Goal: Task Accomplishment & Management: Use online tool/utility

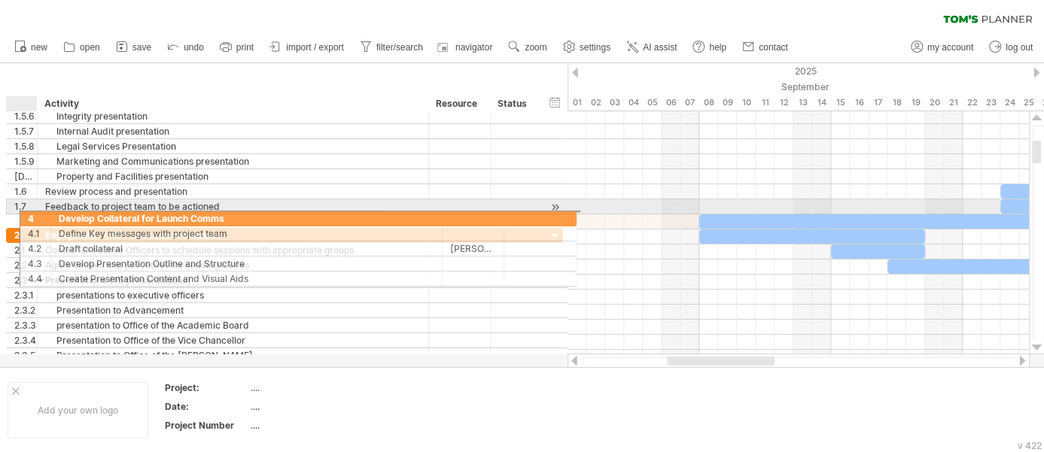
drag, startPoint x: 4, startPoint y: 287, endPoint x: 11, endPoint y: 216, distance: 71.1
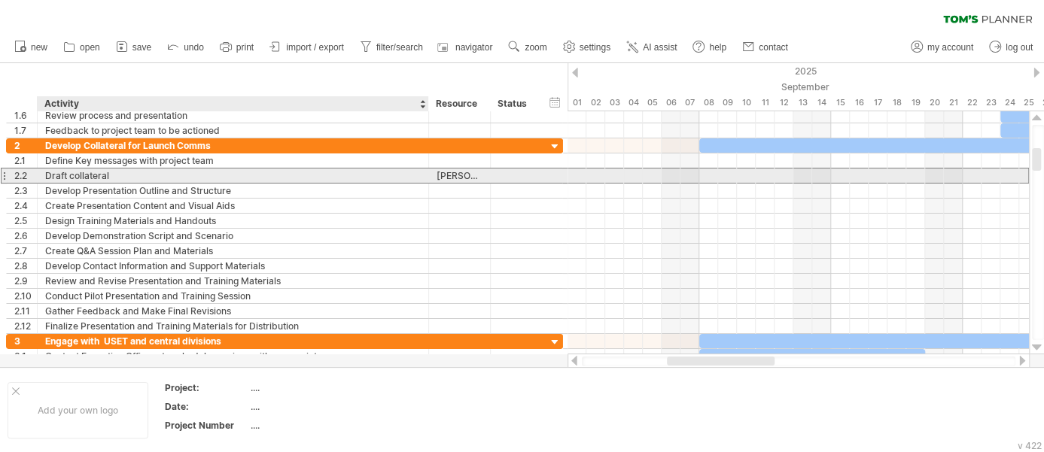
click at [125, 177] on div "Draft collateral" at bounding box center [233, 176] width 376 height 14
type input "**********"
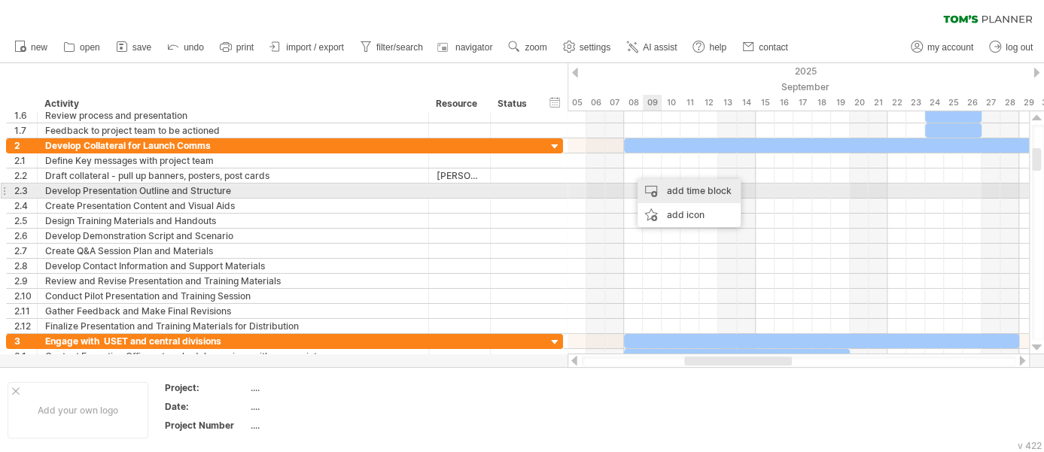
click at [670, 193] on div "add time block" at bounding box center [689, 191] width 103 height 24
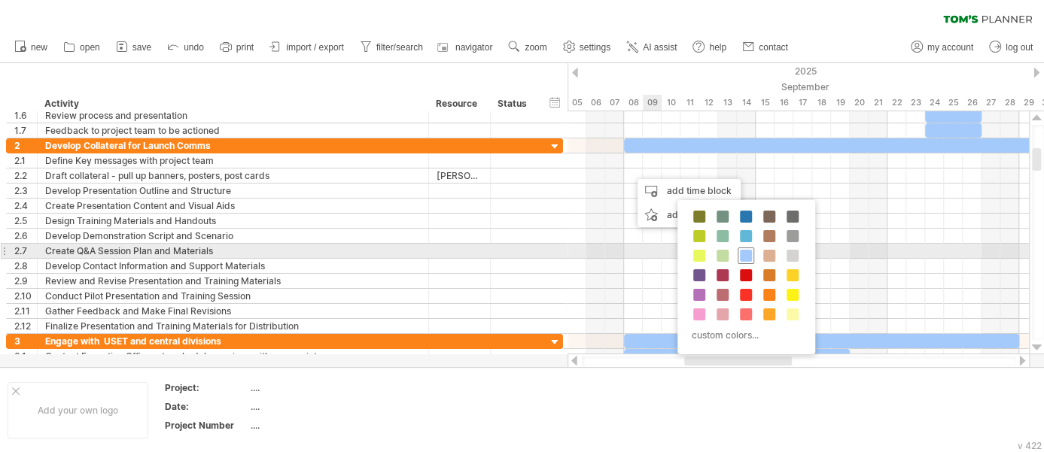
click at [744, 254] on span at bounding box center [746, 256] width 12 height 12
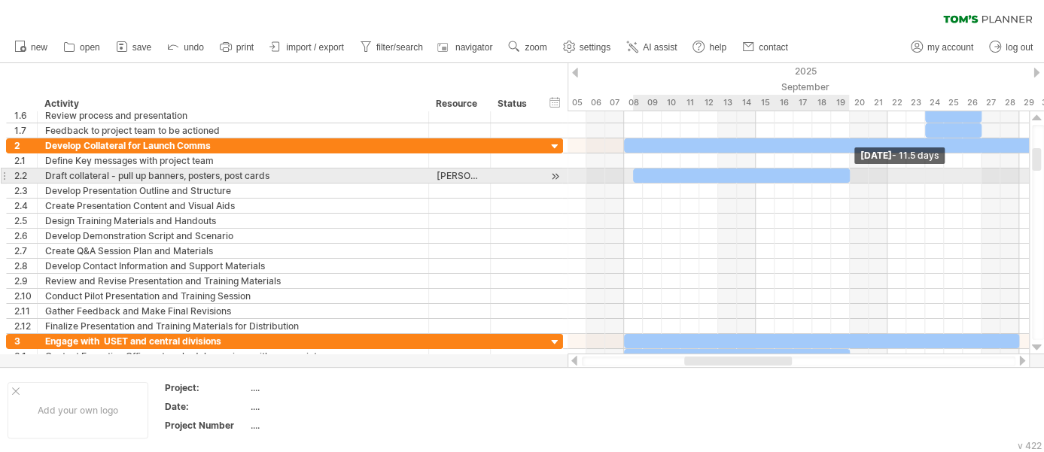
drag, startPoint x: 650, startPoint y: 175, endPoint x: 851, endPoint y: 177, distance: 200.2
click at [851, 177] on span at bounding box center [850, 176] width 6 height 14
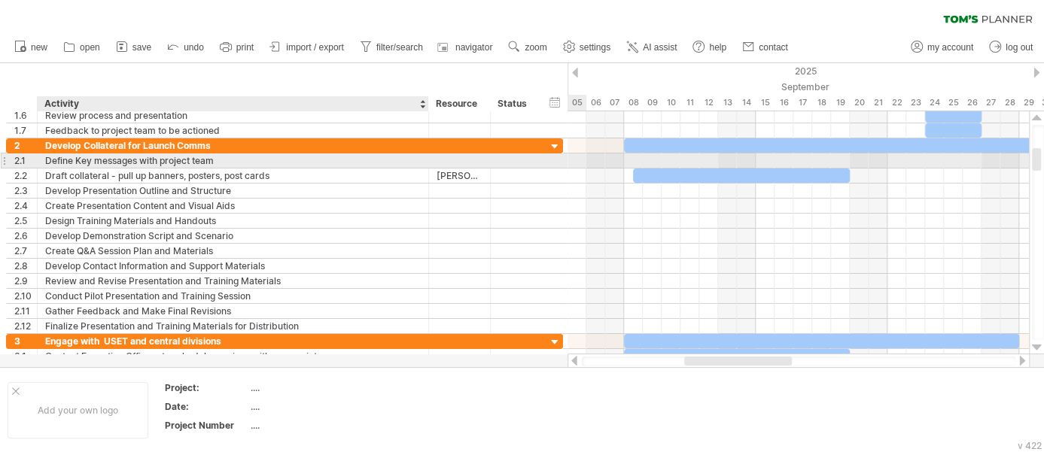
click at [241, 166] on div "Define Key messages with project team" at bounding box center [233, 161] width 376 height 14
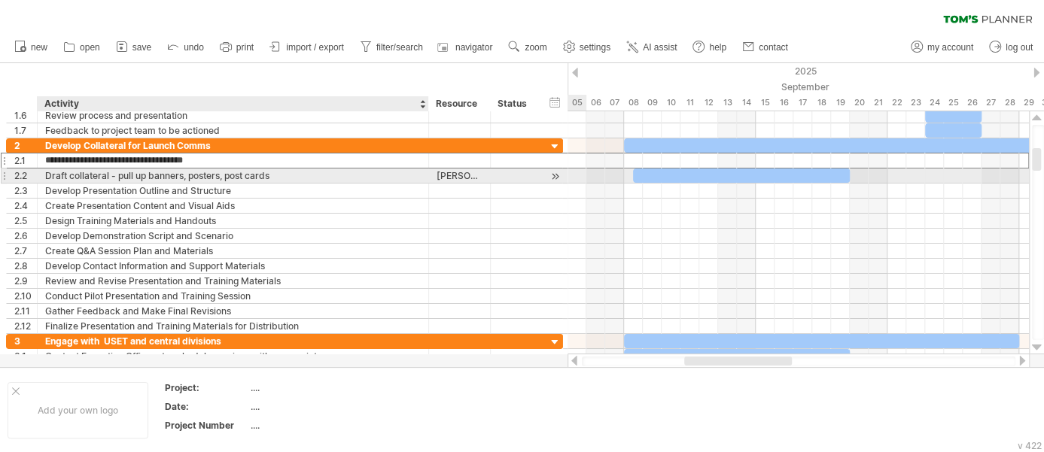
click at [225, 178] on div "Draft collateral - pull up banners, posters, post cards" at bounding box center [233, 176] width 376 height 14
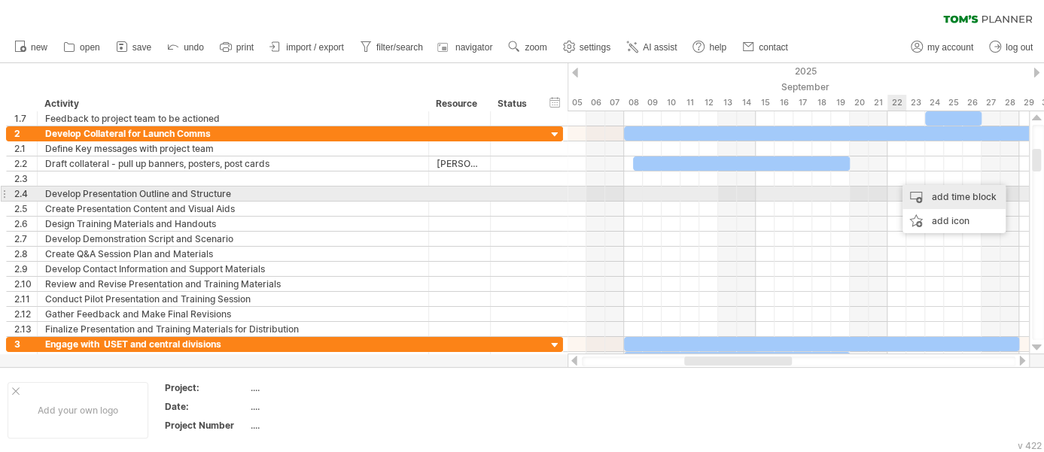
click at [944, 197] on div "add time block" at bounding box center [954, 197] width 103 height 24
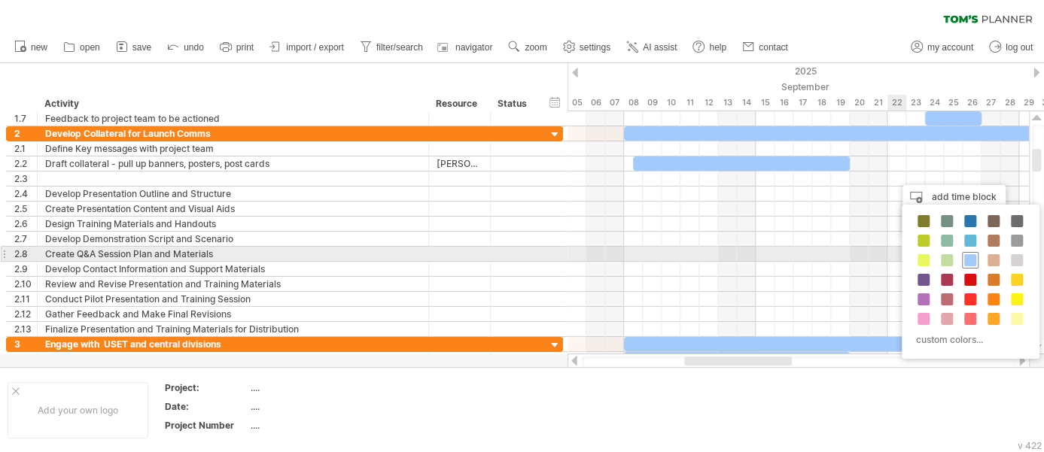
click at [972, 257] on span at bounding box center [970, 260] width 12 height 12
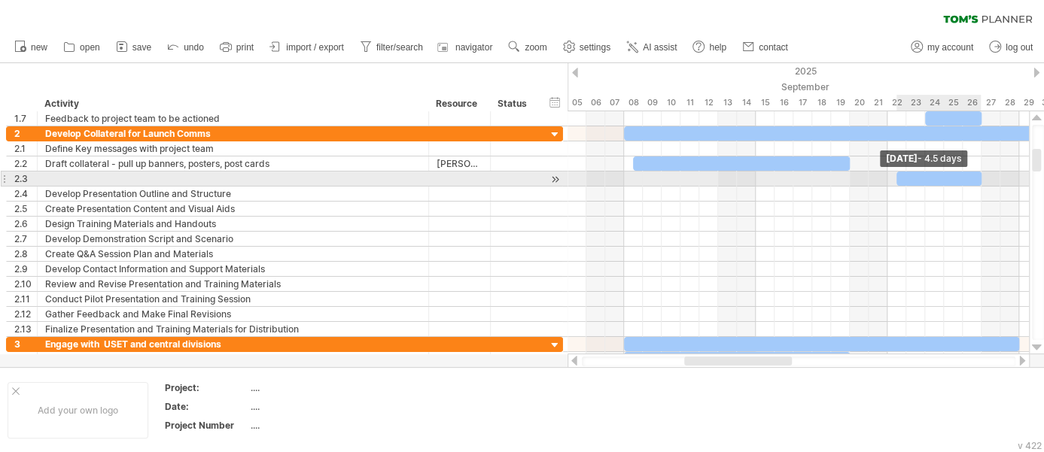
drag, startPoint x: 916, startPoint y: 176, endPoint x: 979, endPoint y: 175, distance: 62.5
click at [979, 175] on span at bounding box center [982, 179] width 6 height 14
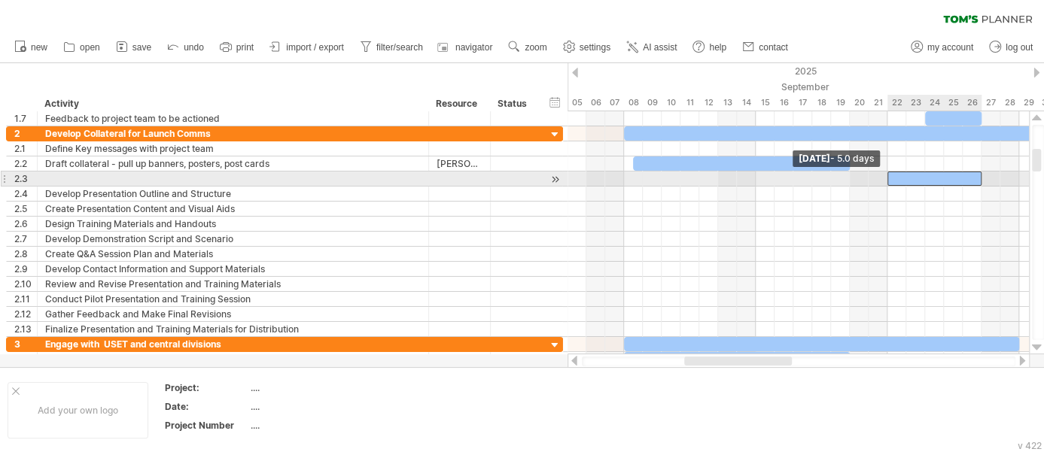
click at [891, 177] on div at bounding box center [934, 179] width 94 height 14
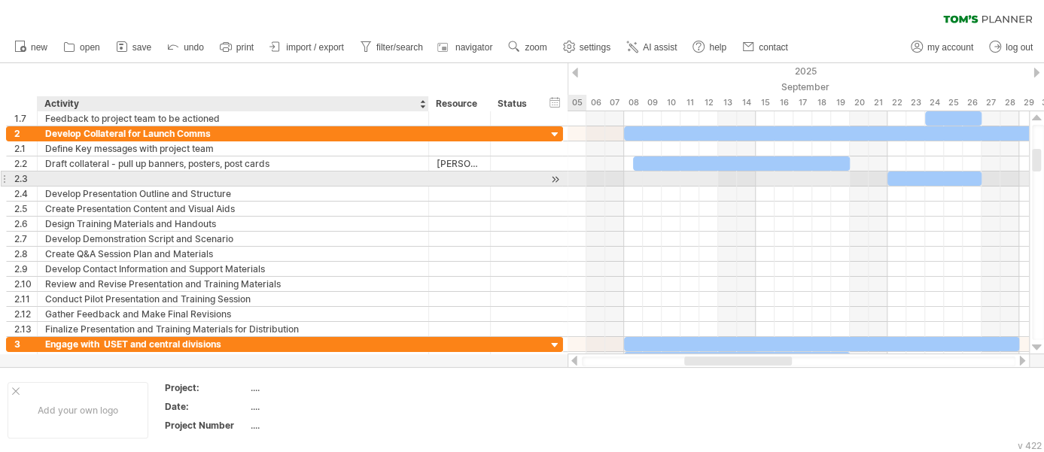
click at [199, 178] on div at bounding box center [233, 179] width 376 height 14
type input "**********"
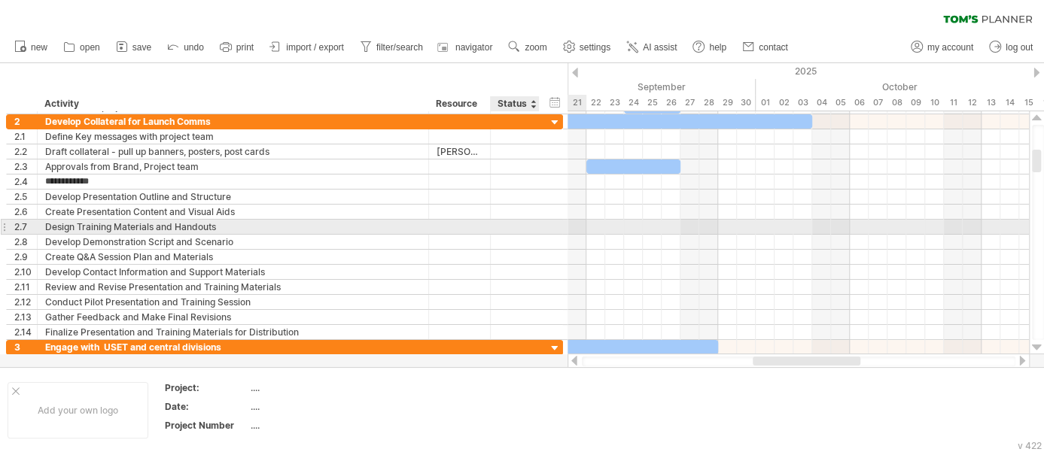
type input "**********"
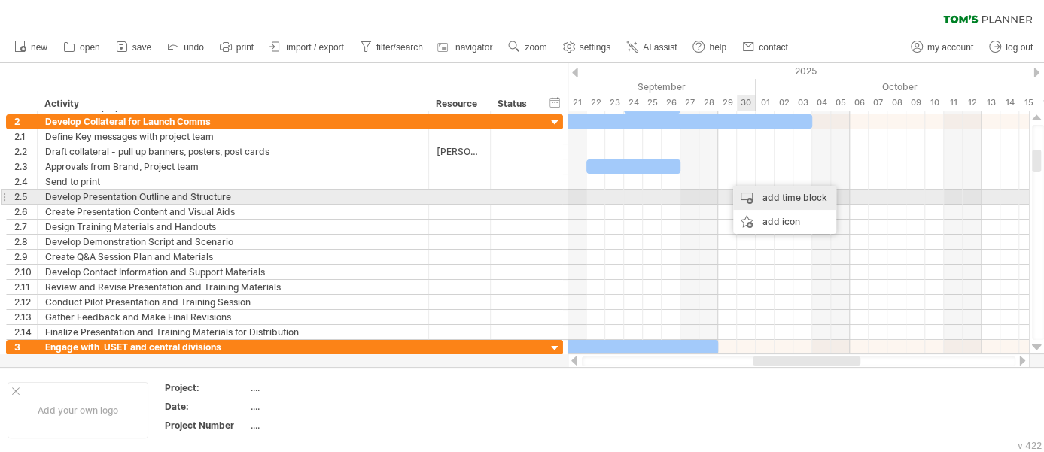
click at [768, 197] on div "add time block" at bounding box center [784, 198] width 103 height 24
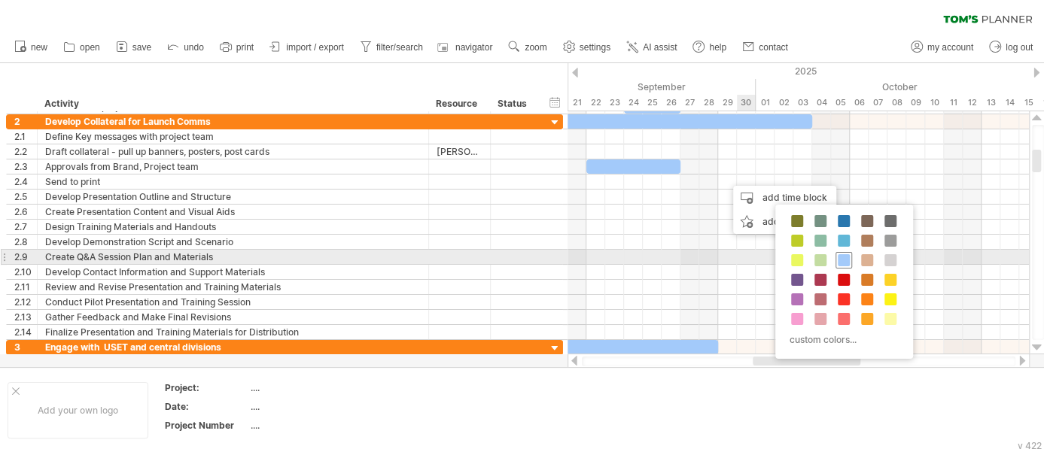
click at [844, 257] on span at bounding box center [844, 260] width 12 height 12
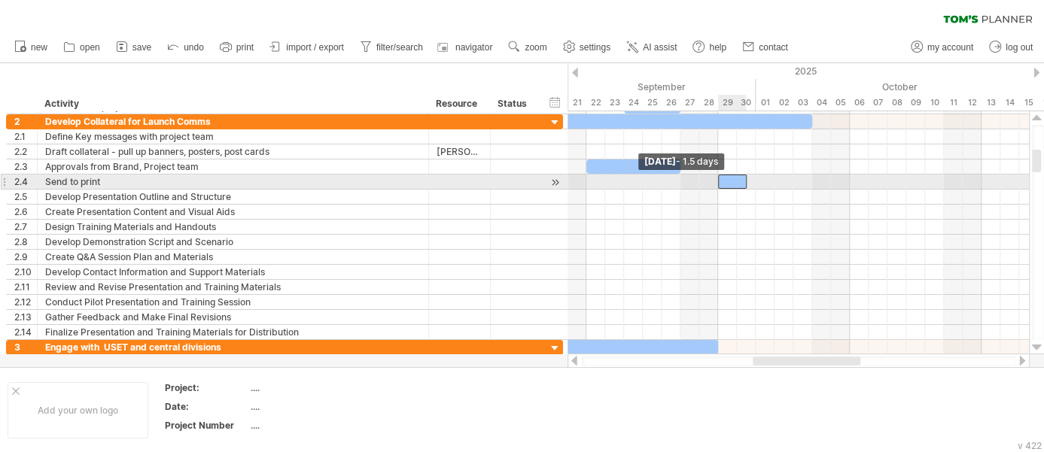
drag, startPoint x: 726, startPoint y: 184, endPoint x: 718, endPoint y: 178, distance: 9.8
click at [718, 178] on span at bounding box center [718, 182] width 6 height 14
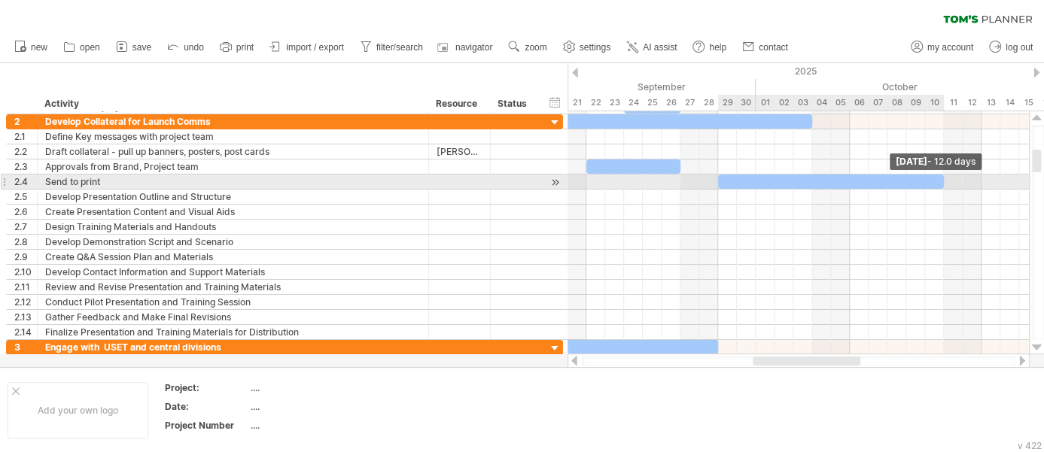
drag, startPoint x: 746, startPoint y: 182, endPoint x: 940, endPoint y: 180, distance: 194.2
click at [941, 180] on span at bounding box center [944, 182] width 6 height 14
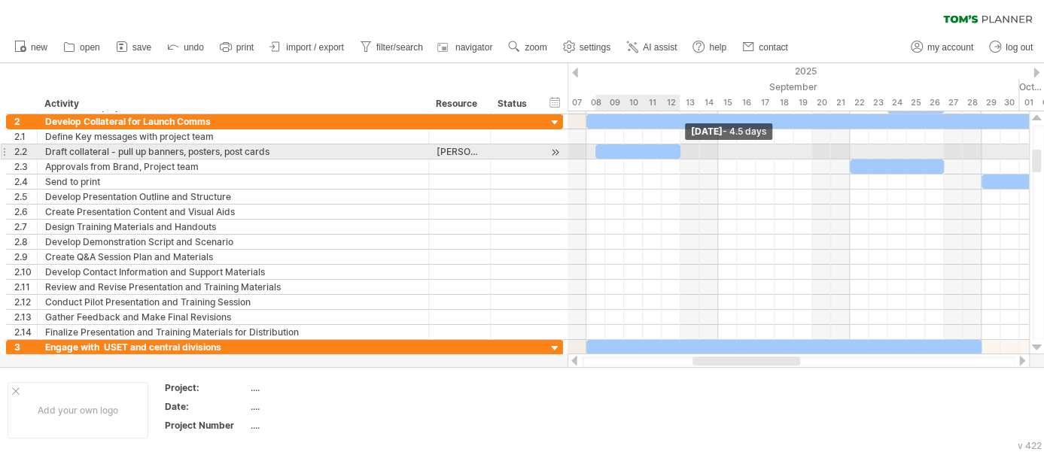
drag, startPoint x: 809, startPoint y: 149, endPoint x: 676, endPoint y: 159, distance: 133.6
click at [676, 159] on div "[DATE] - 4.5 days [DATE] - 1.5 days" at bounding box center [798, 232] width 461 height 243
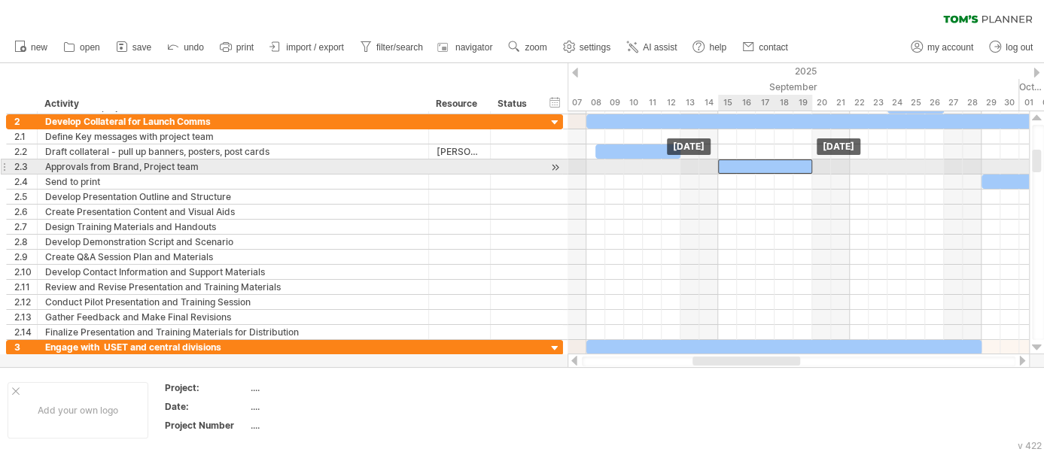
drag, startPoint x: 866, startPoint y: 166, endPoint x: 734, endPoint y: 173, distance: 131.9
click at [734, 173] on div "[DATE] [DATE]" at bounding box center [798, 232] width 461 height 243
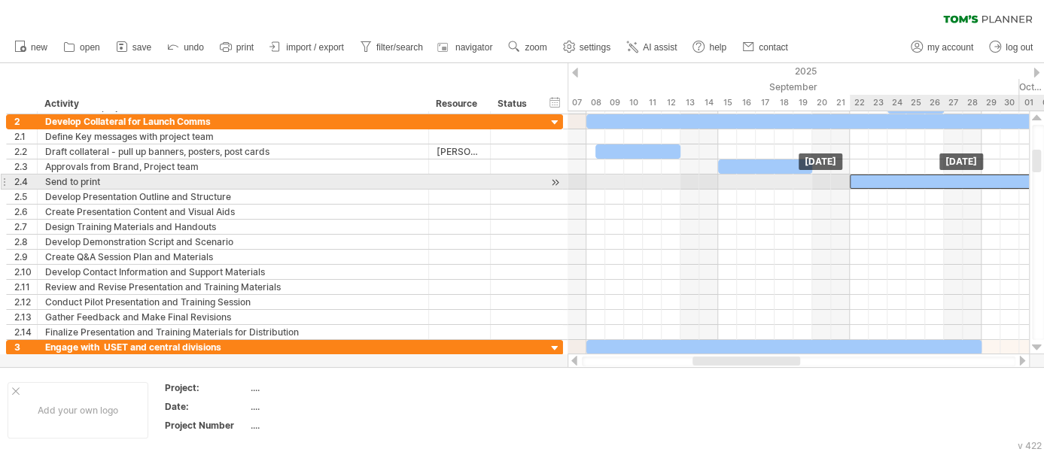
drag, startPoint x: 997, startPoint y: 181, endPoint x: 862, endPoint y: 183, distance: 134.8
click at [862, 183] on div at bounding box center [963, 182] width 226 height 14
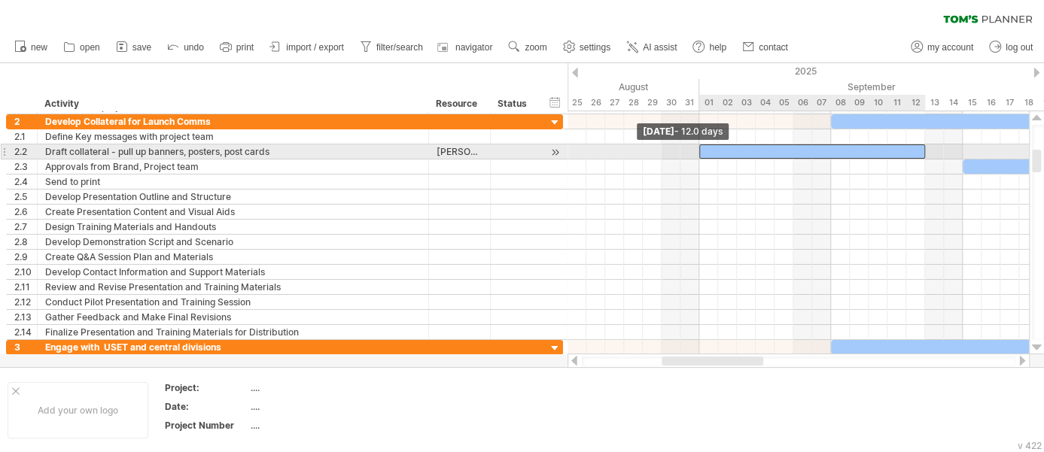
drag, startPoint x: 840, startPoint y: 151, endPoint x: 702, endPoint y: 160, distance: 138.8
click at [702, 160] on div "[DATE] [DATE] - 12.0 days" at bounding box center [798, 232] width 461 height 243
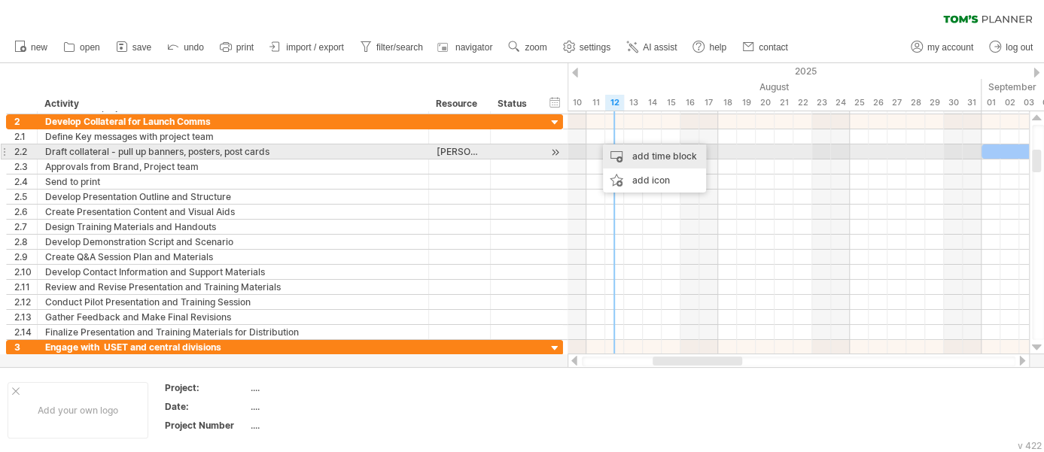
click at [635, 153] on div "add time block" at bounding box center [654, 157] width 103 height 24
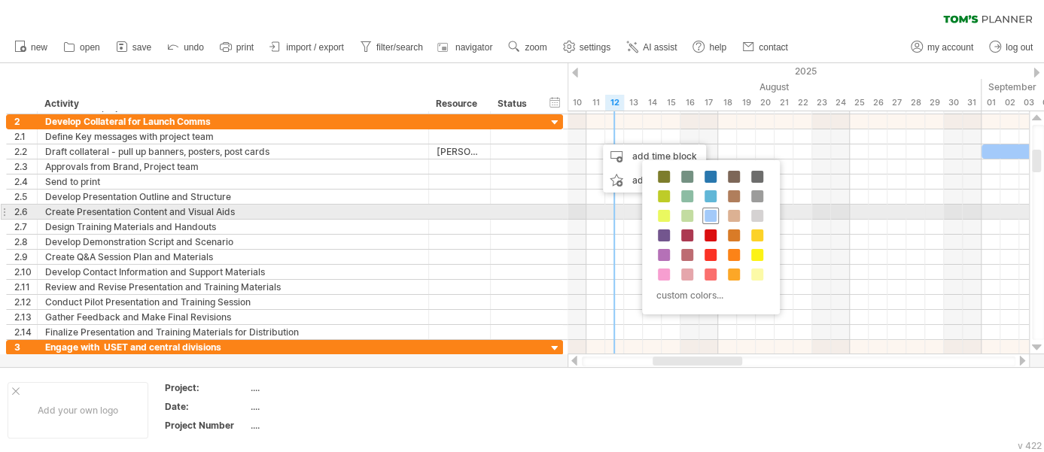
click at [706, 212] on span at bounding box center [711, 216] width 12 height 12
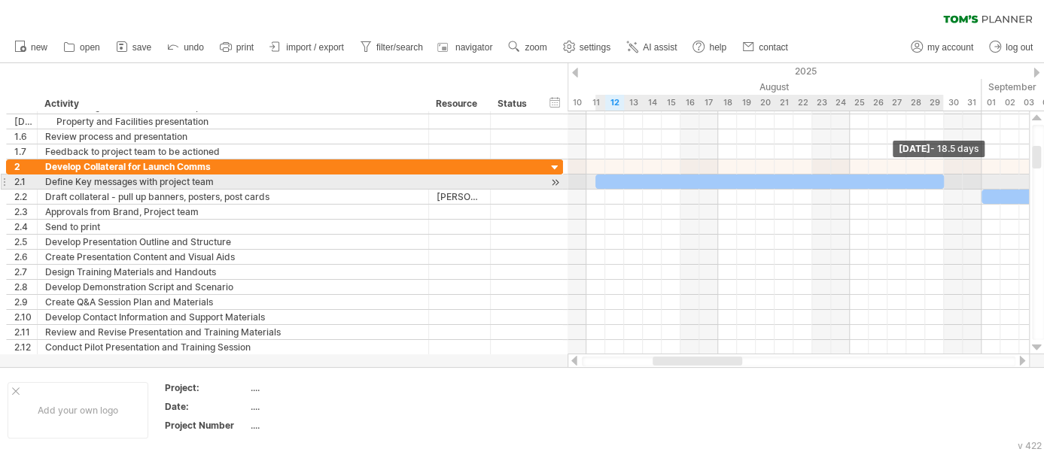
drag, startPoint x: 616, startPoint y: 135, endPoint x: 946, endPoint y: 180, distance: 332.7
click at [946, 180] on span at bounding box center [944, 182] width 6 height 14
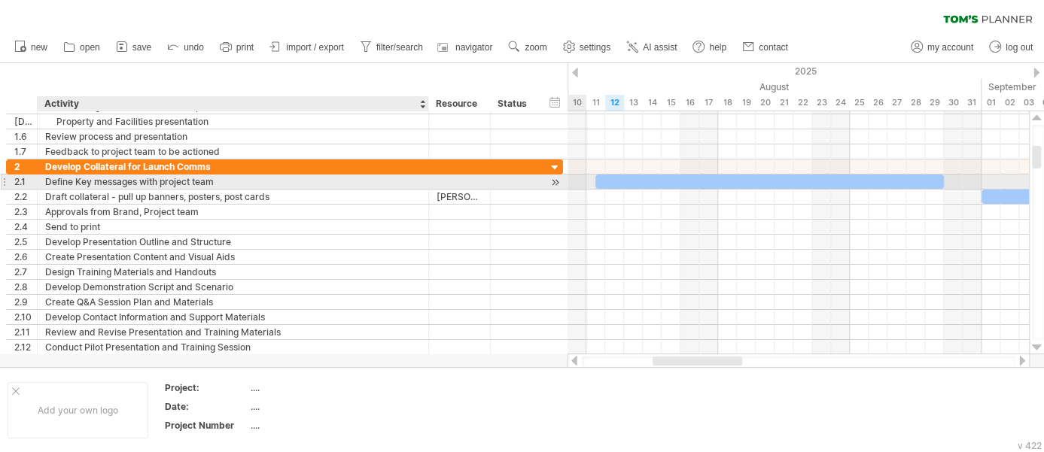
click at [233, 179] on div "Define Key messages with project team" at bounding box center [233, 182] width 376 height 14
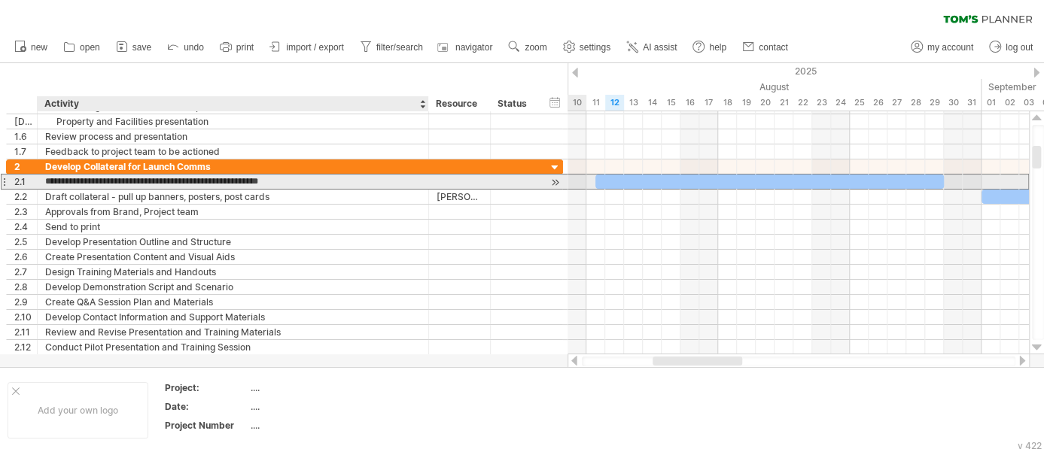
type input "**********"
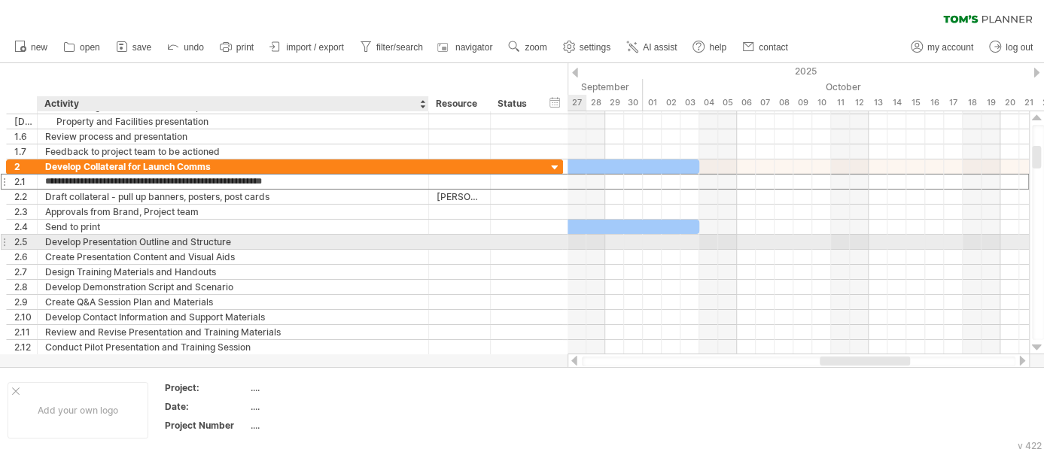
click at [72, 245] on div "Develop Presentation Outline and Structure" at bounding box center [233, 242] width 376 height 14
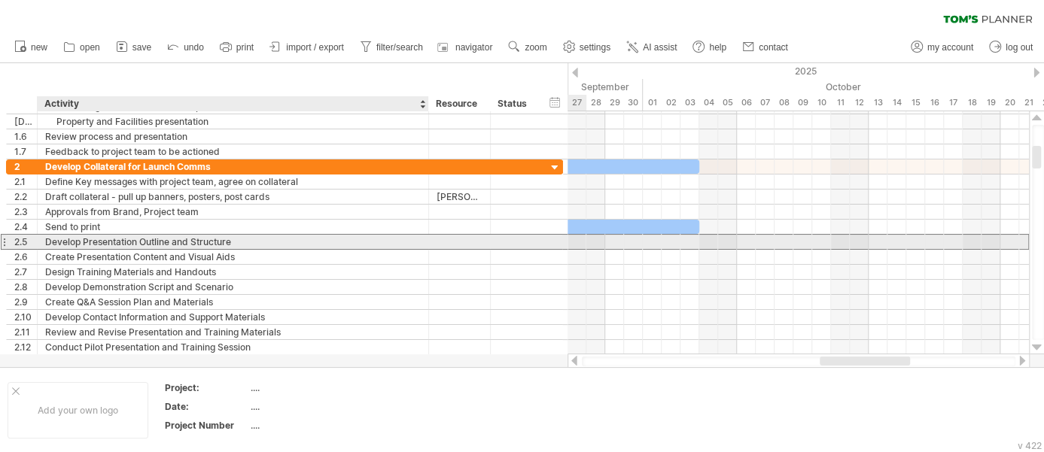
click at [67, 242] on div "Develop Presentation Outline and Structure" at bounding box center [233, 242] width 376 height 14
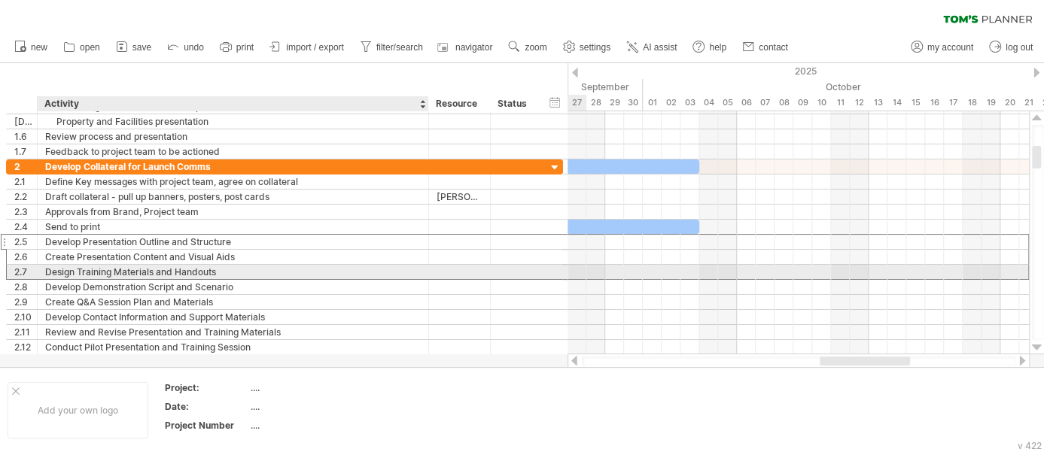
click at [73, 272] on div "Design Training Materials and Handouts" at bounding box center [233, 272] width 376 height 14
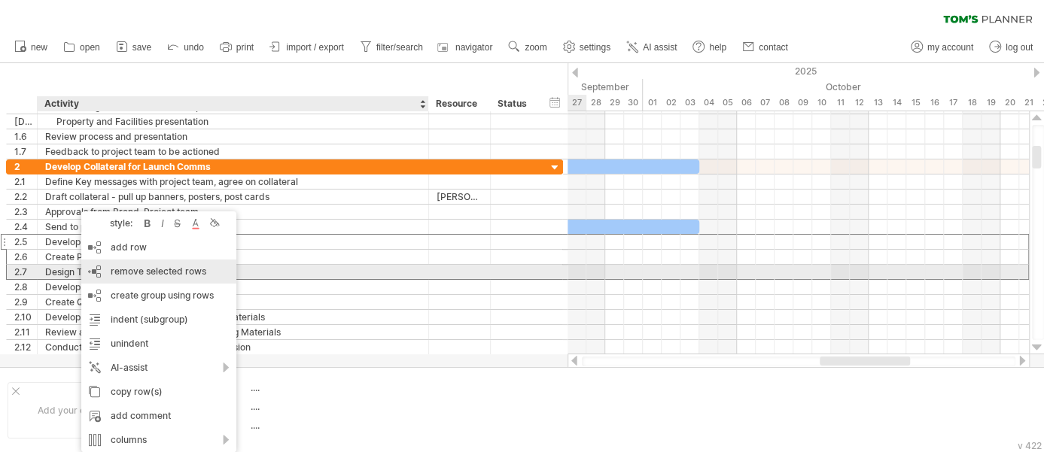
click at [133, 270] on span "remove selected rows" at bounding box center [159, 271] width 96 height 11
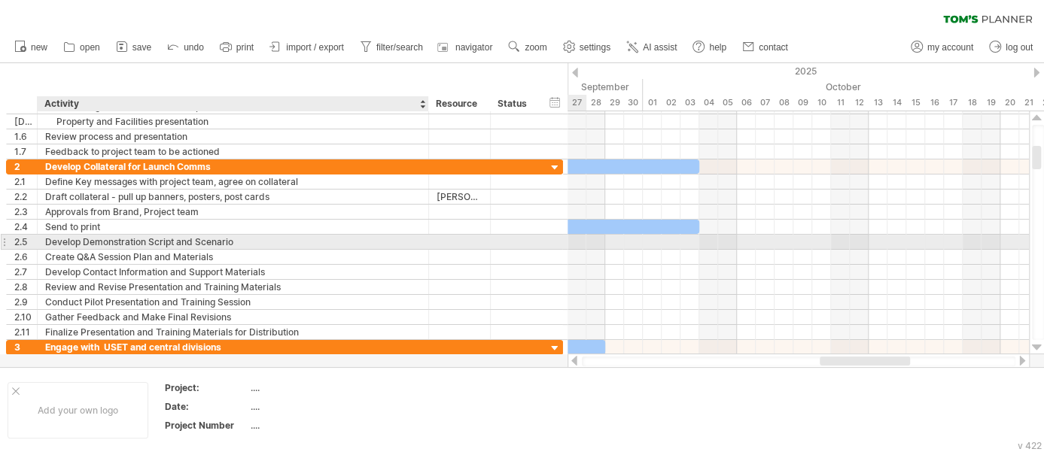
click at [111, 239] on div "Develop Demonstration Script and Scenario" at bounding box center [233, 242] width 376 height 14
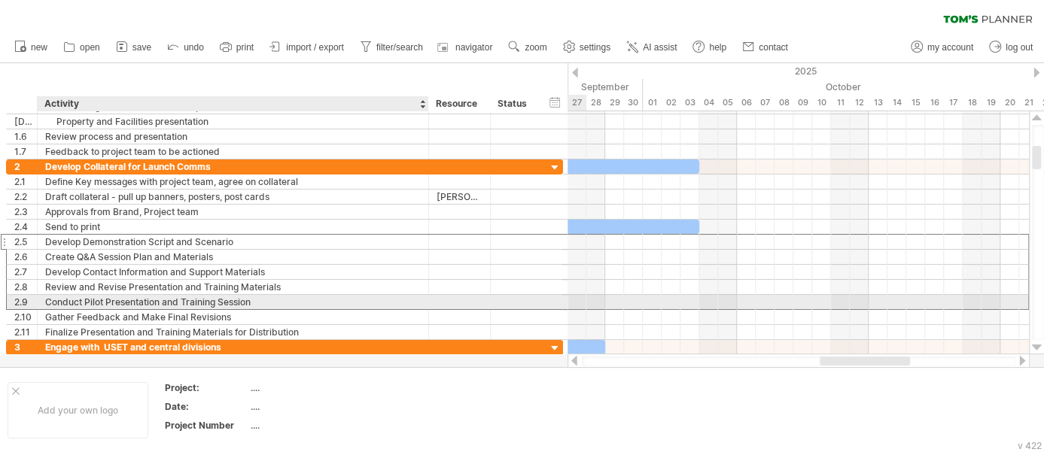
click at [107, 297] on div "Conduct Pilot Presentation and Training Session" at bounding box center [233, 302] width 376 height 14
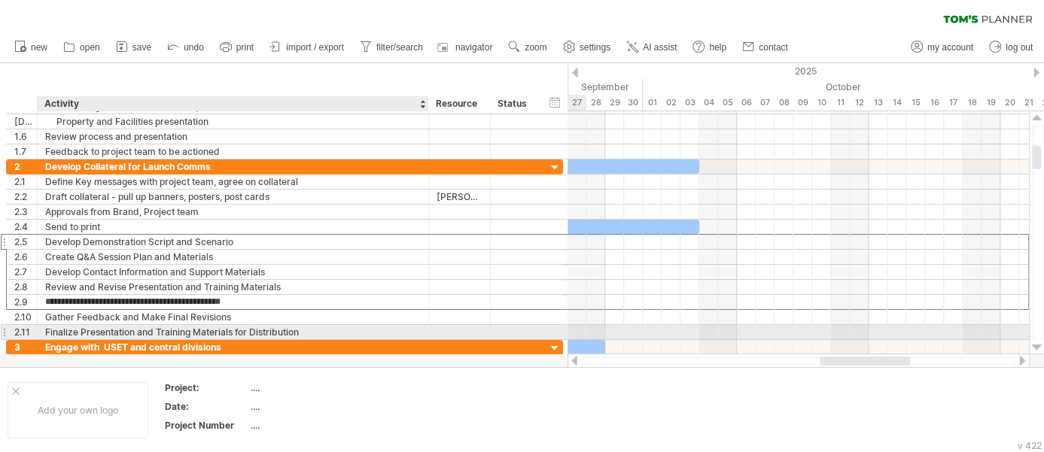
click at [108, 326] on div "Finalize Presentation and Training Materials for Distribution" at bounding box center [233, 332] width 376 height 14
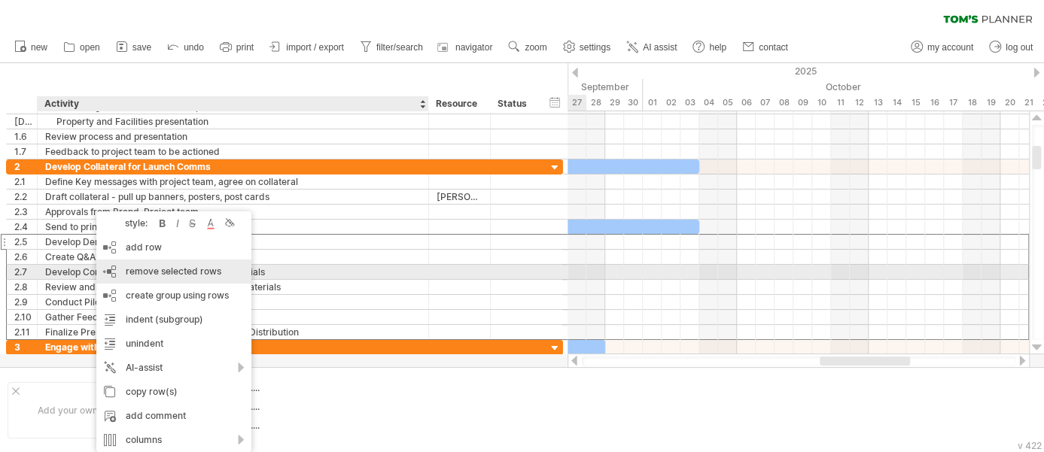
click at [184, 272] on span "remove selected rows" at bounding box center [174, 271] width 96 height 11
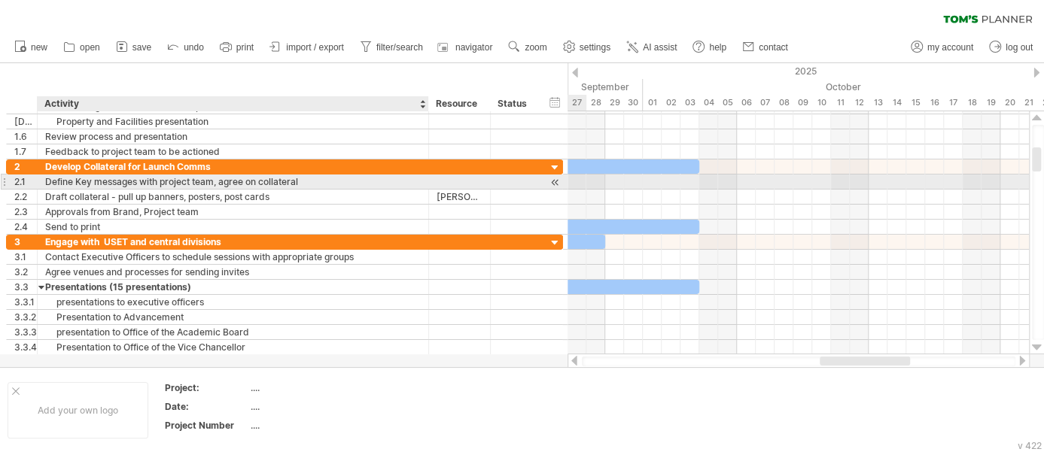
click at [312, 179] on div "Define Key messages with project team, agree on collateral" at bounding box center [233, 182] width 376 height 14
click at [258, 180] on div "Define Key messages with project team, agree on collateral for stall and other" at bounding box center [233, 182] width 376 height 14
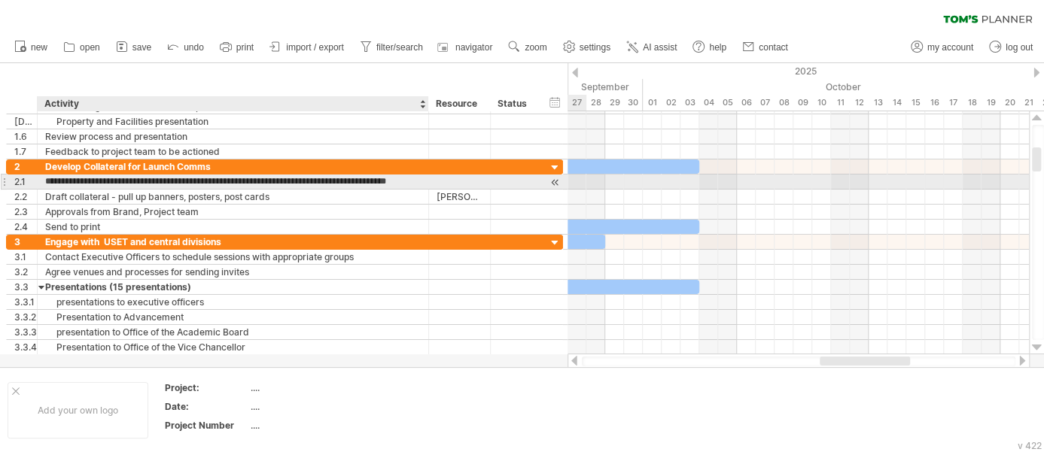
type input "**********"
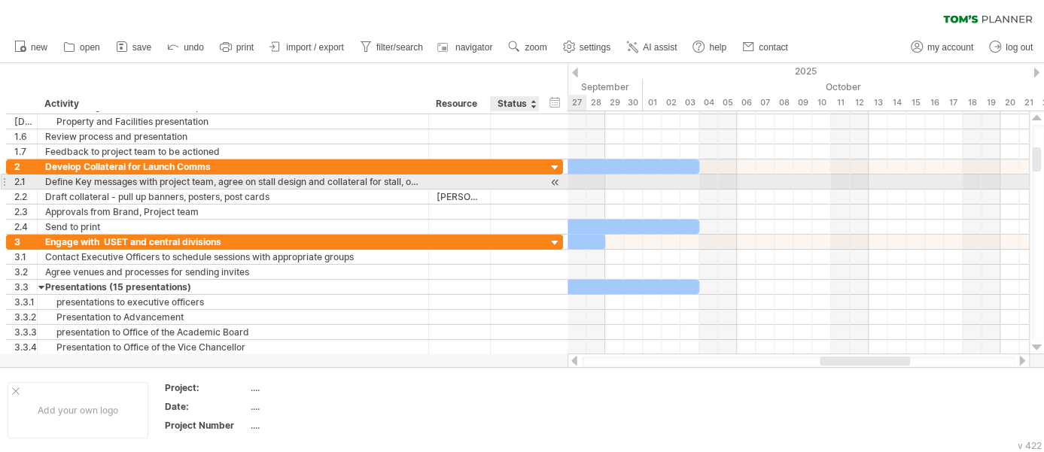
click at [553, 183] on div at bounding box center [555, 183] width 14 height 16
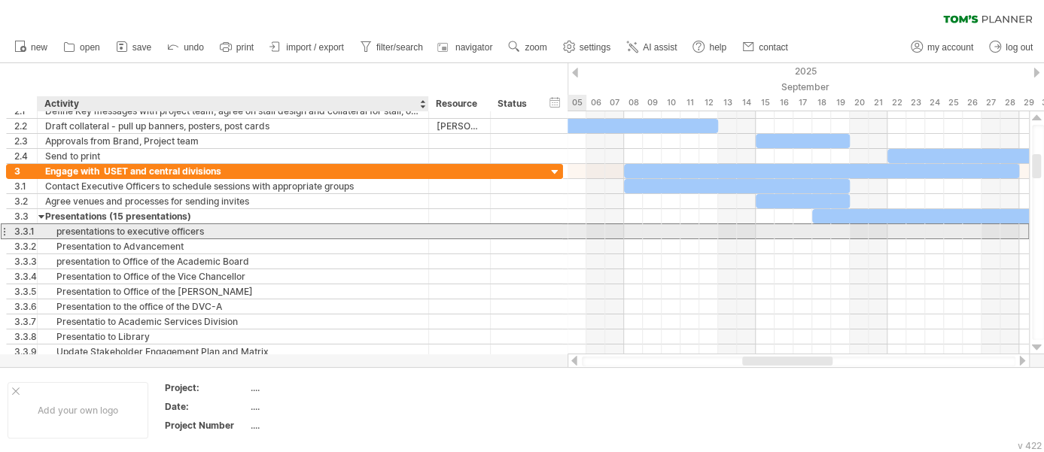
click at [116, 233] on div "presentations to executive officers" at bounding box center [233, 231] width 376 height 14
type input "**********"
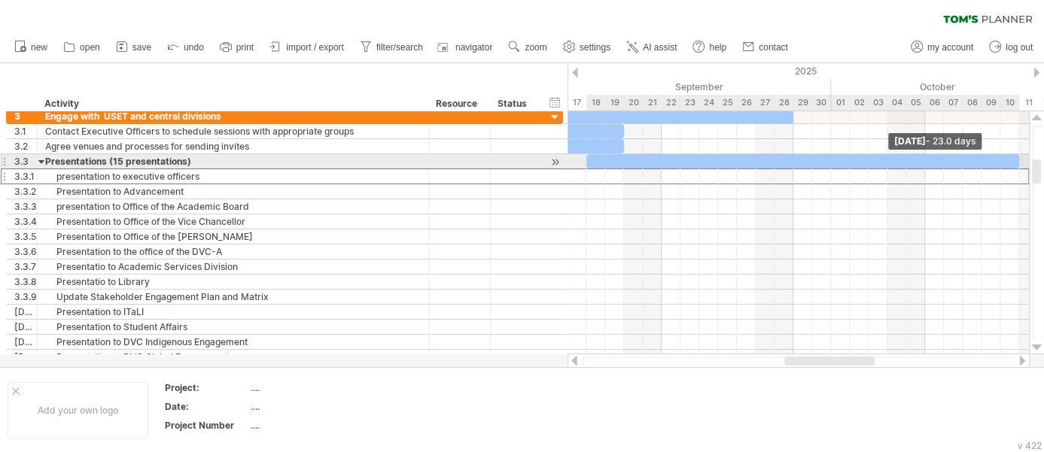
drag, startPoint x: 886, startPoint y: 165, endPoint x: 1015, endPoint y: 157, distance: 129.0
click at [1015, 157] on div at bounding box center [802, 161] width 433 height 14
drag, startPoint x: 1016, startPoint y: 160, endPoint x: 980, endPoint y: 164, distance: 36.3
click at [980, 164] on span at bounding box center [982, 161] width 6 height 14
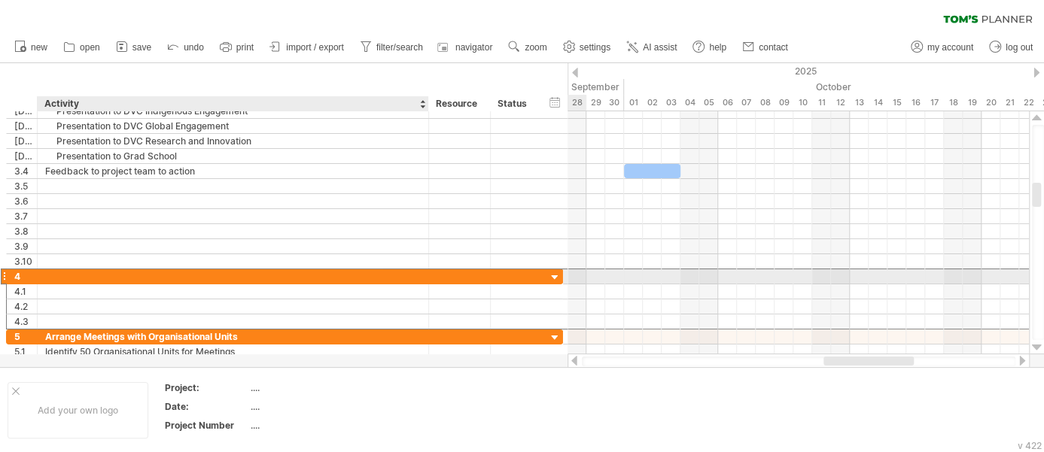
click at [95, 275] on div at bounding box center [233, 276] width 376 height 14
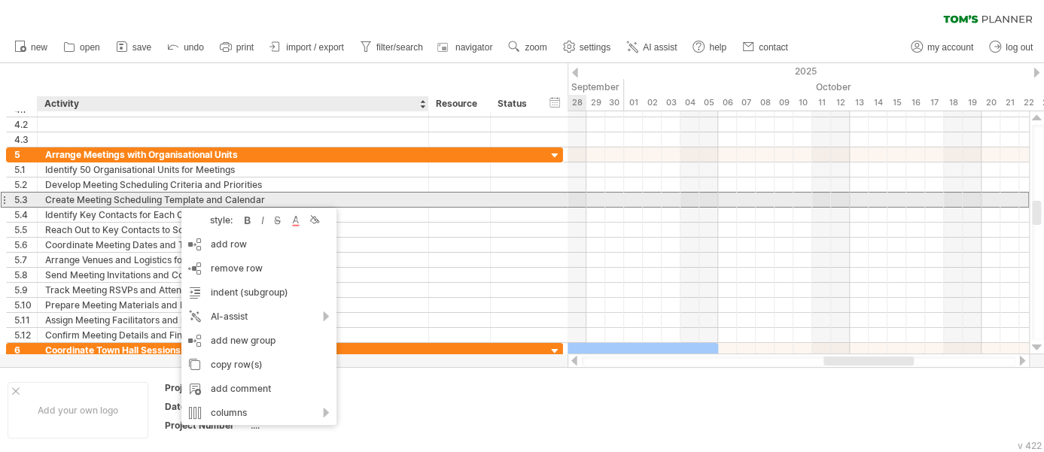
click at [350, 196] on div "Create Meeting Scheduling Template and Calendar" at bounding box center [233, 200] width 376 height 14
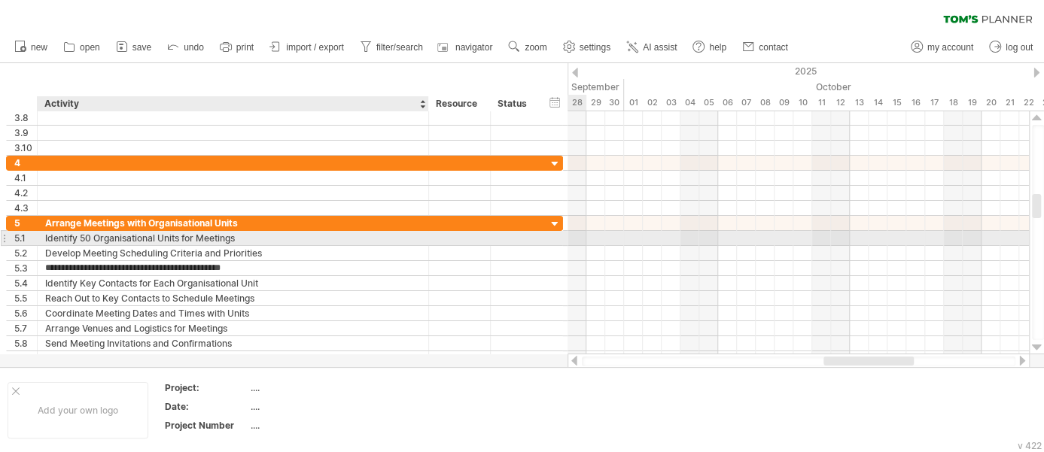
click at [49, 238] on div "Identify 50 Organisational Units for Meetings" at bounding box center [233, 238] width 376 height 14
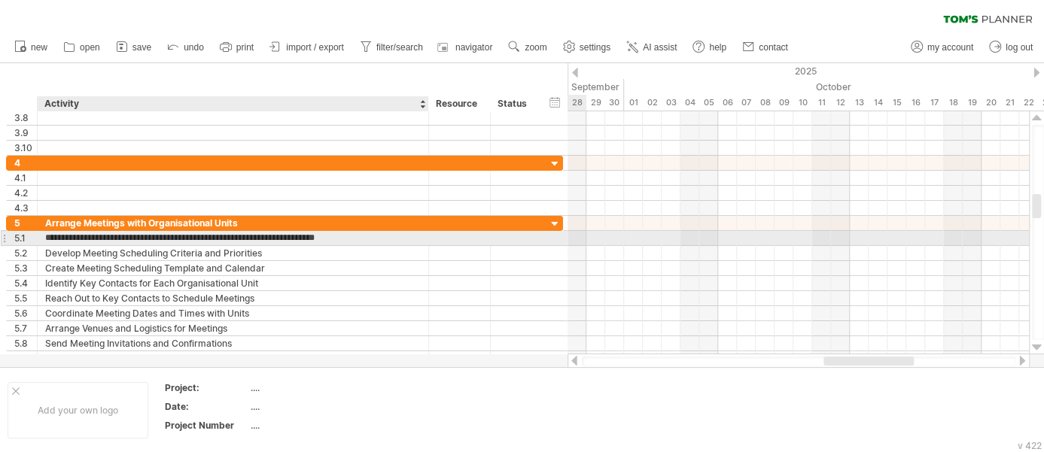
type input "**********"
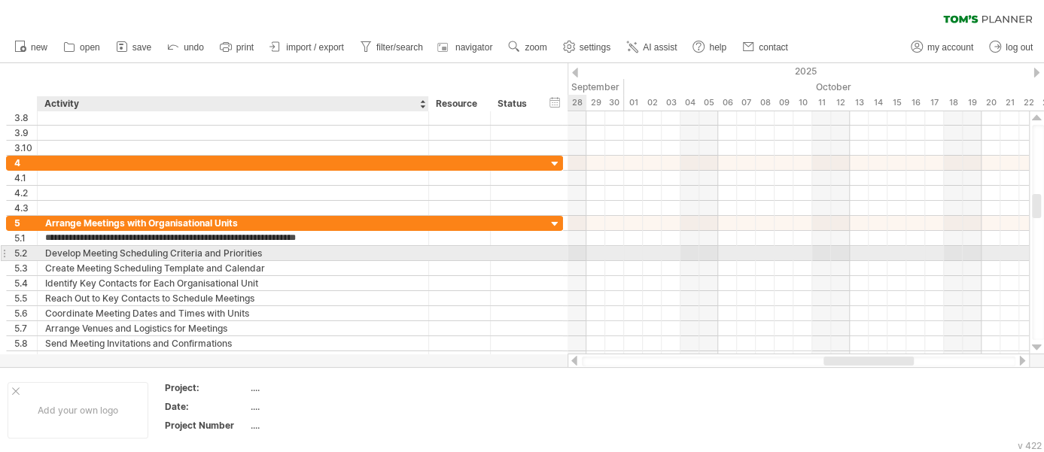
click at [350, 252] on div "Develop Meeting Scheduling Criteria and Priorities" at bounding box center [233, 253] width 376 height 14
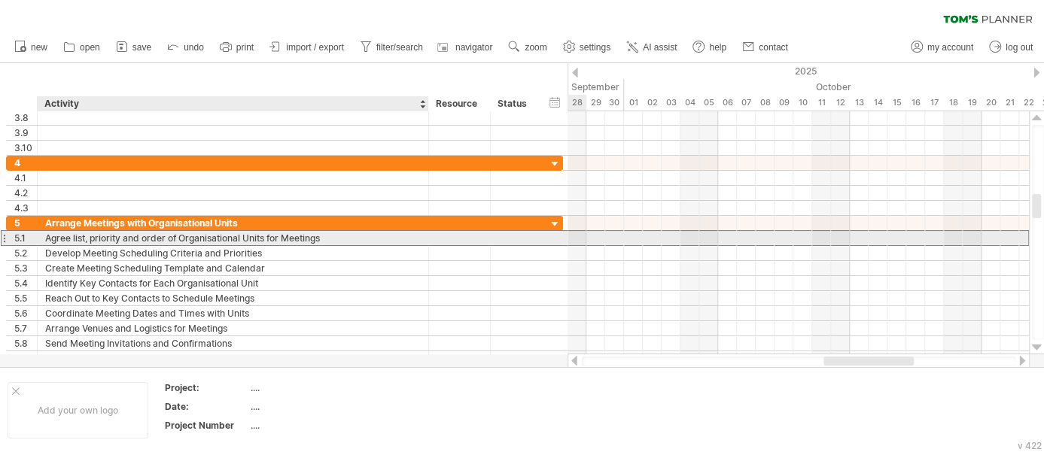
click at [92, 237] on div "Agree list, priority and order of Organisational Units for Meetings" at bounding box center [233, 238] width 376 height 14
drag, startPoint x: 92, startPoint y: 237, endPoint x: 169, endPoint y: 242, distance: 77.7
click at [169, 242] on input "**********" at bounding box center [233, 238] width 376 height 14
type input "**********"
click at [179, 246] on div "Develop Meeting Scheduling Criteria and Priorities" at bounding box center [233, 253] width 376 height 14
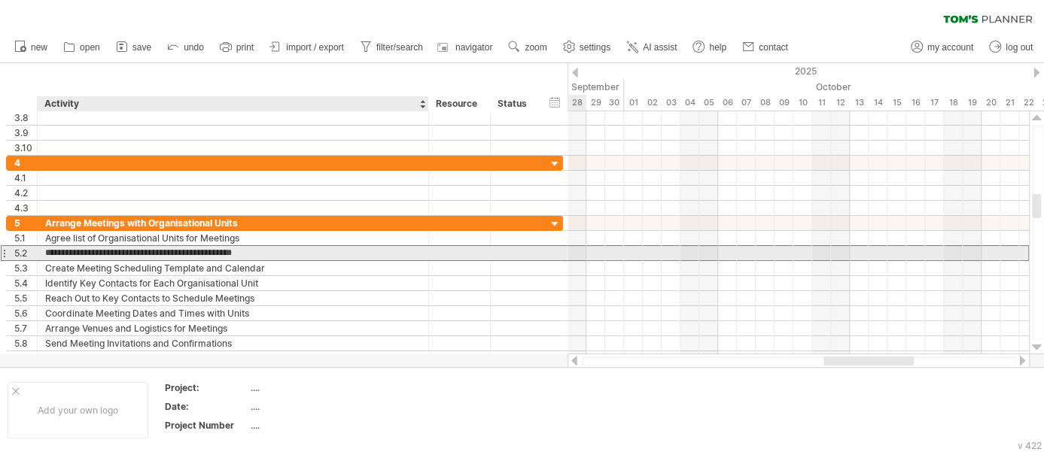
click at [172, 253] on input "**********" at bounding box center [233, 253] width 376 height 14
type input "**********"
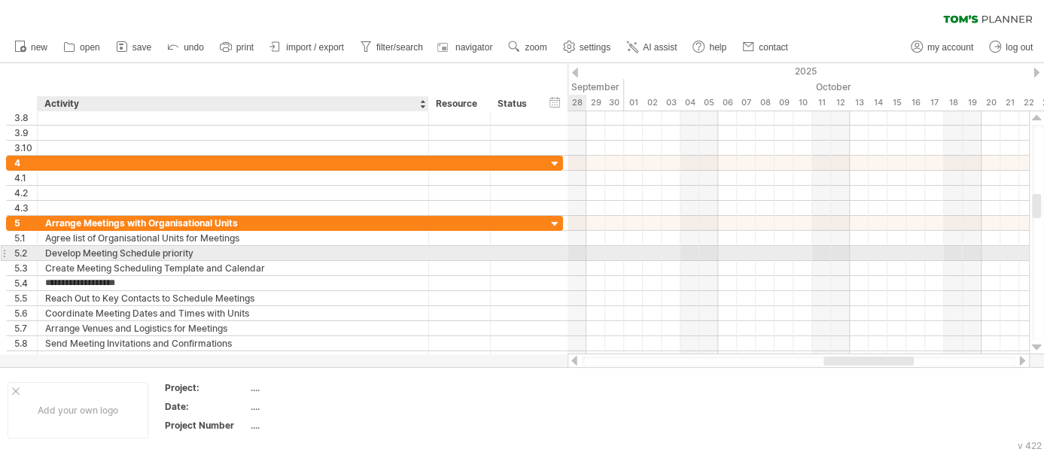
type input "****"
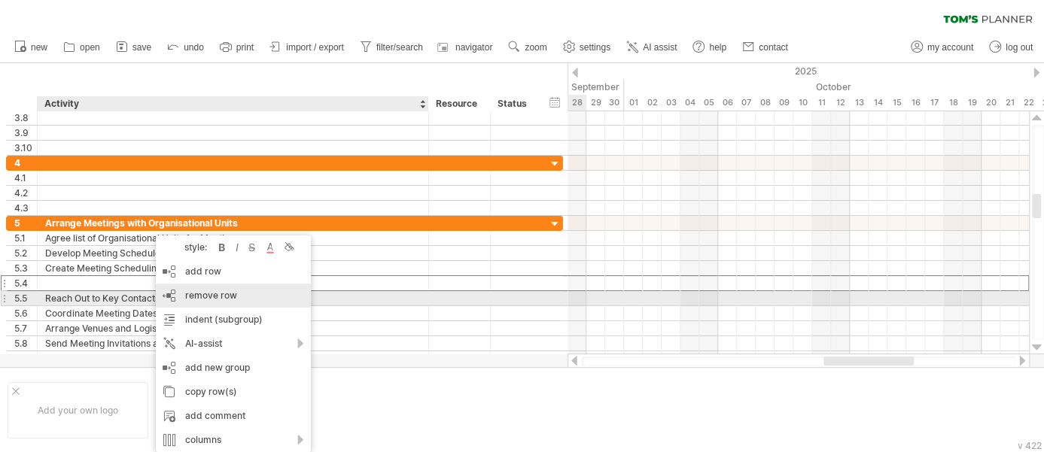
click at [183, 297] on div "remove row remove selected rows" at bounding box center [233, 296] width 155 height 24
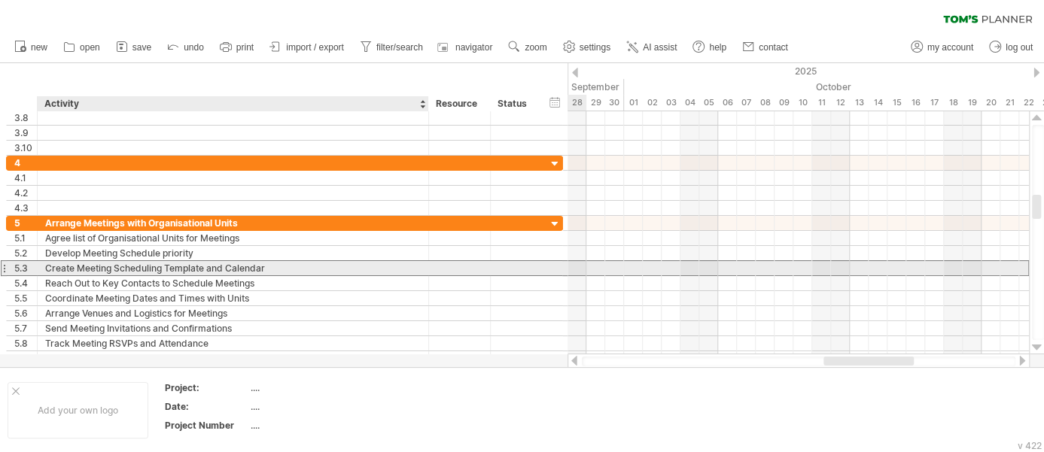
click at [100, 272] on div "Create Meeting Scheduling Template and Calendar" at bounding box center [233, 268] width 376 height 14
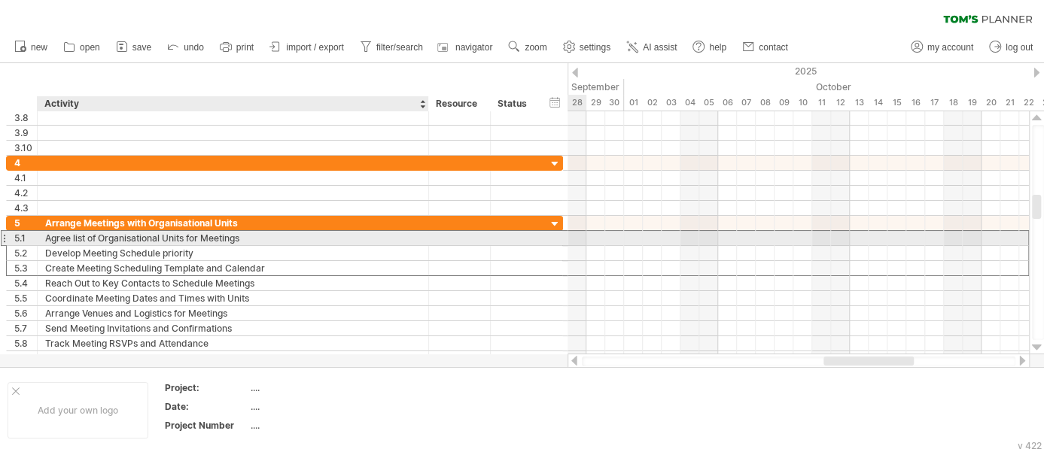
click at [101, 235] on div "Agree list of Organisational Units for Meetings" at bounding box center [233, 238] width 376 height 14
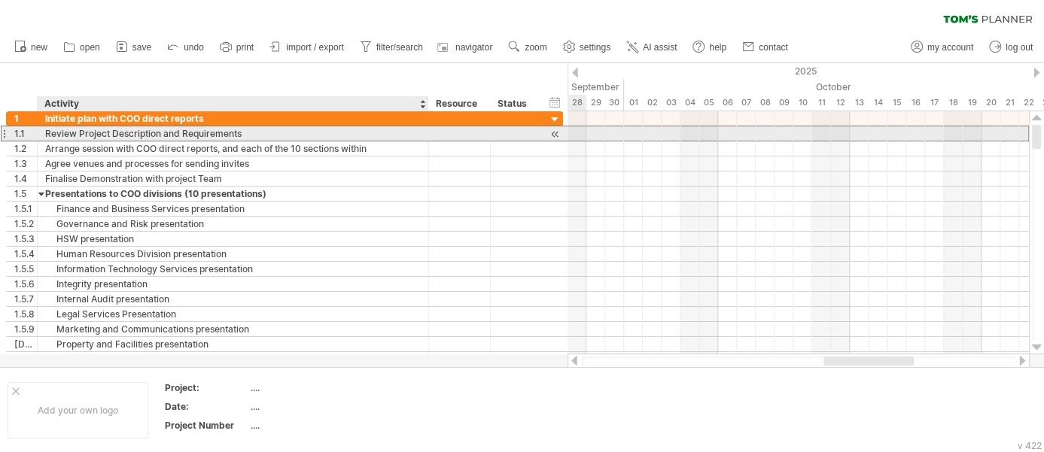
click at [54, 137] on div "Review Project Description and Requirements" at bounding box center [233, 133] width 376 height 14
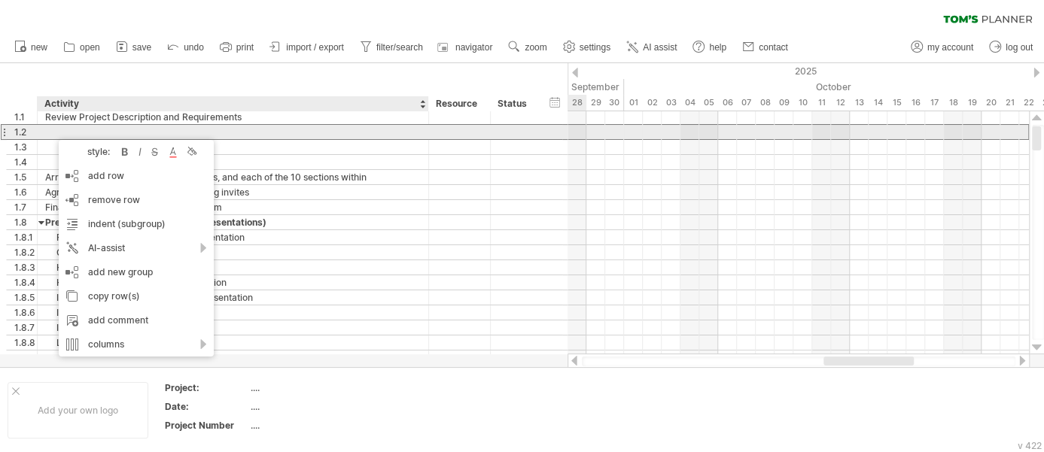
click at [50, 136] on div at bounding box center [233, 132] width 376 height 14
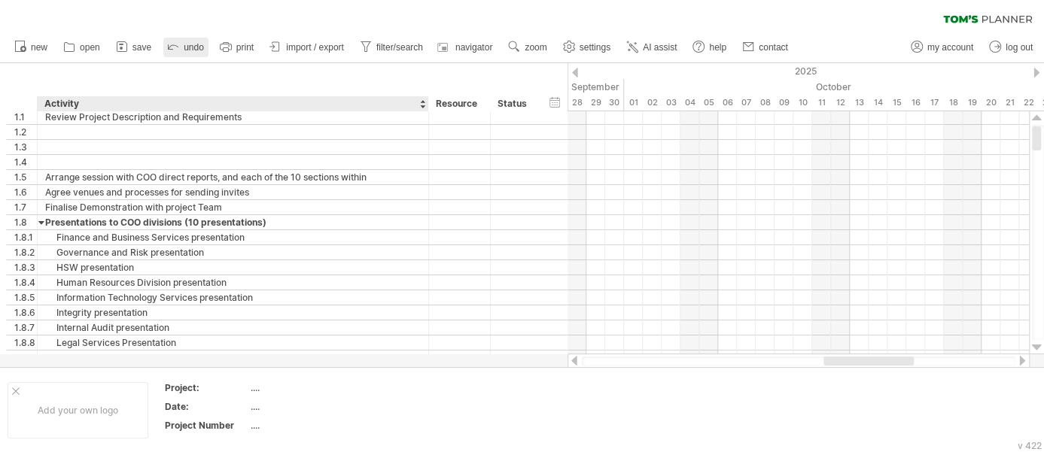
click at [186, 54] on link "undo" at bounding box center [185, 48] width 45 height 20
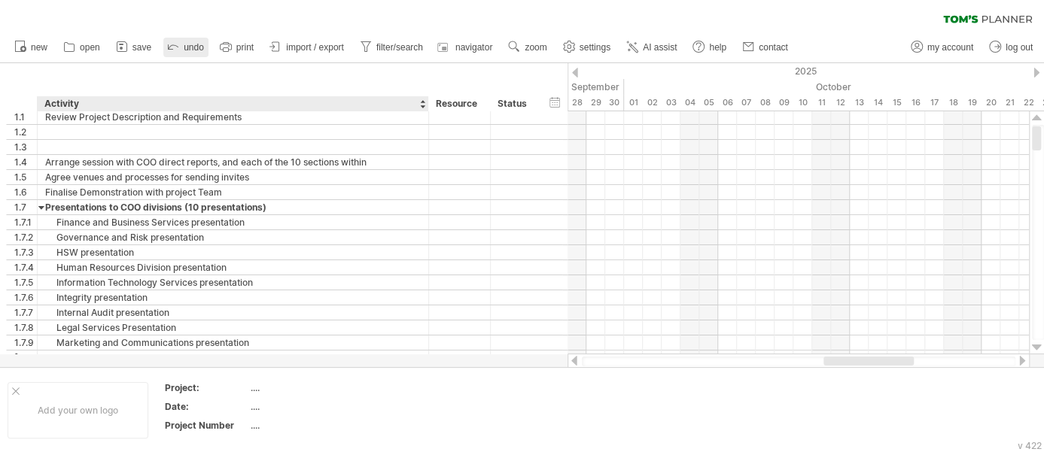
click at [186, 54] on link "undo" at bounding box center [185, 48] width 45 height 20
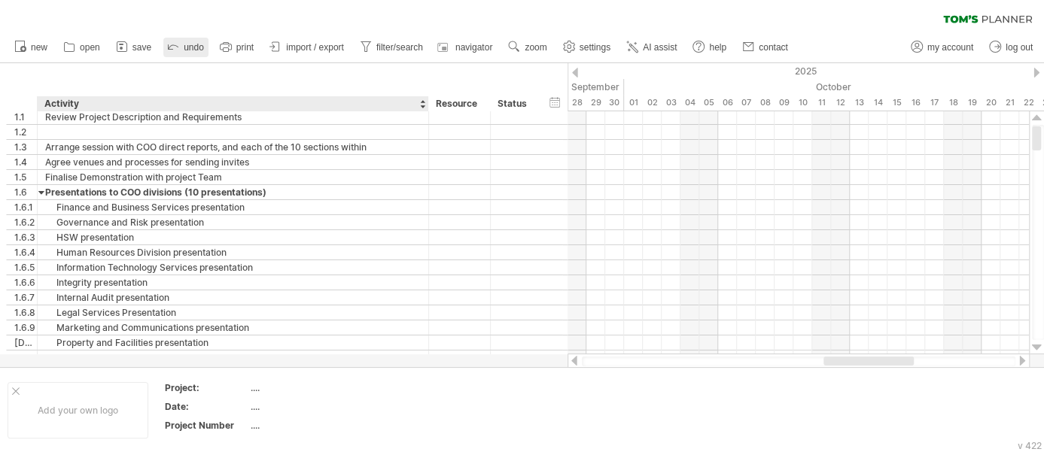
click at [186, 54] on link "undo" at bounding box center [185, 48] width 45 height 20
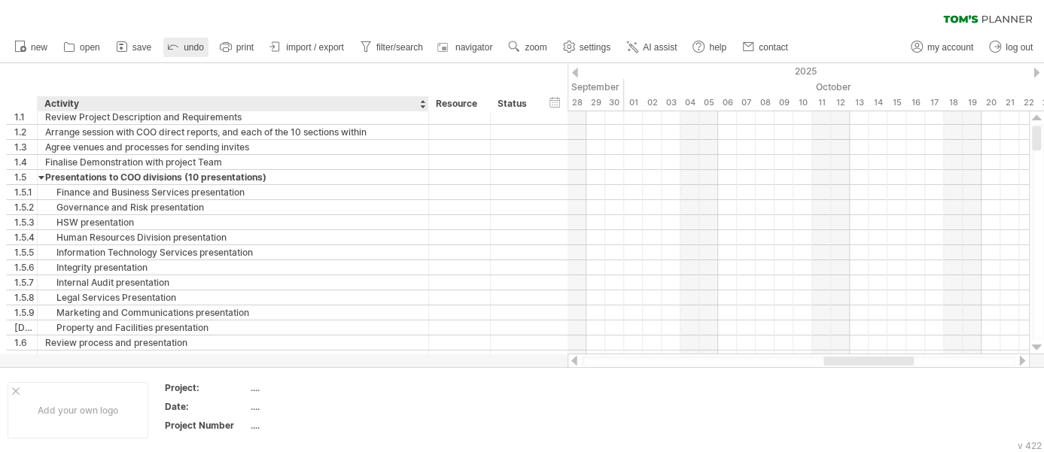
click at [186, 54] on link "undo" at bounding box center [185, 48] width 45 height 20
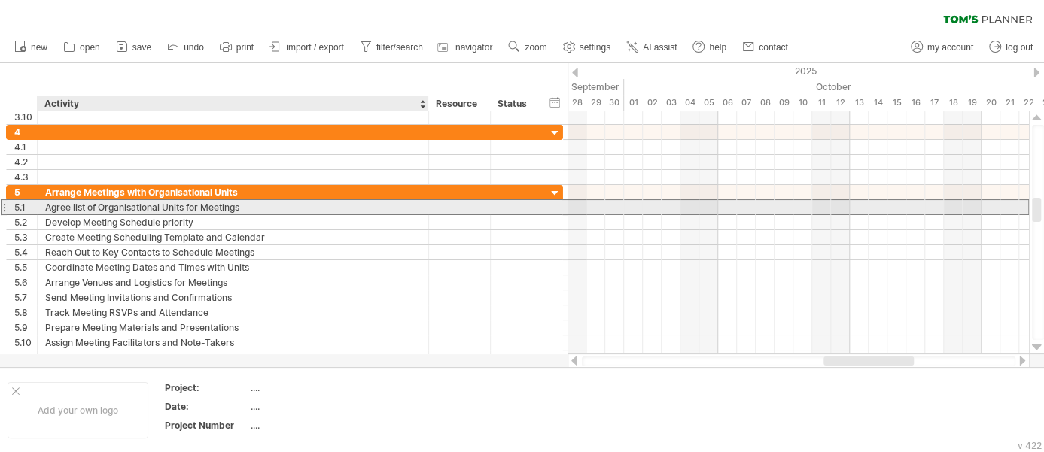
click at [83, 206] on div "Agree list of Organisational Units for Meetings" at bounding box center [233, 207] width 376 height 14
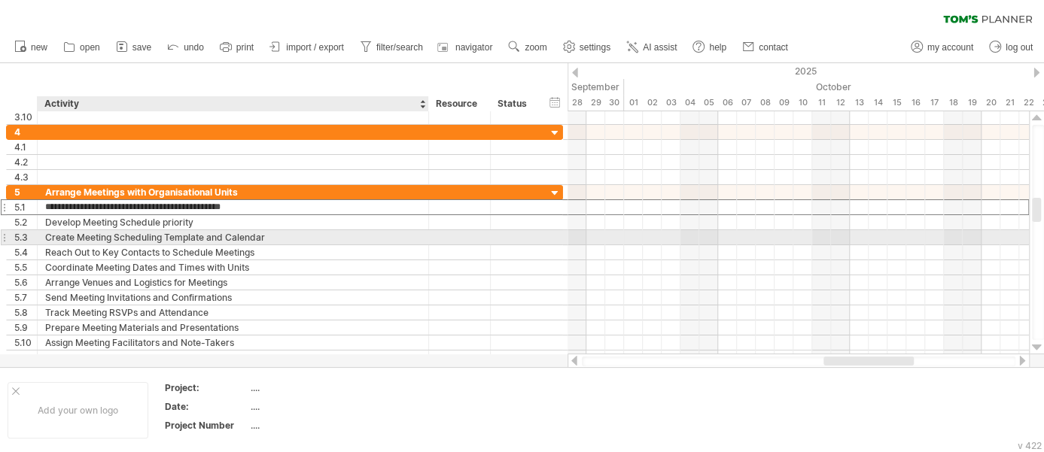
click at [96, 237] on div "Create Meeting Scheduling Template and Calendar" at bounding box center [233, 237] width 376 height 14
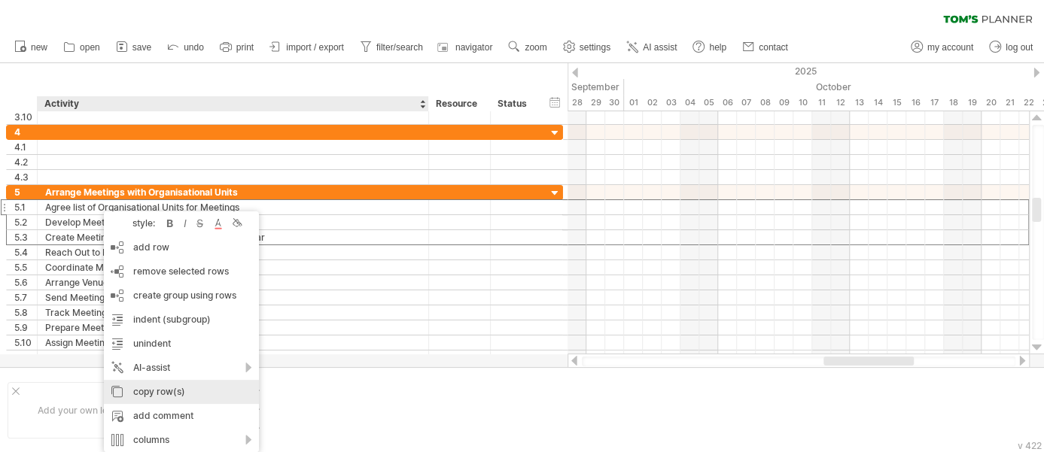
click at [154, 396] on div "copy row(s)" at bounding box center [181, 392] width 155 height 24
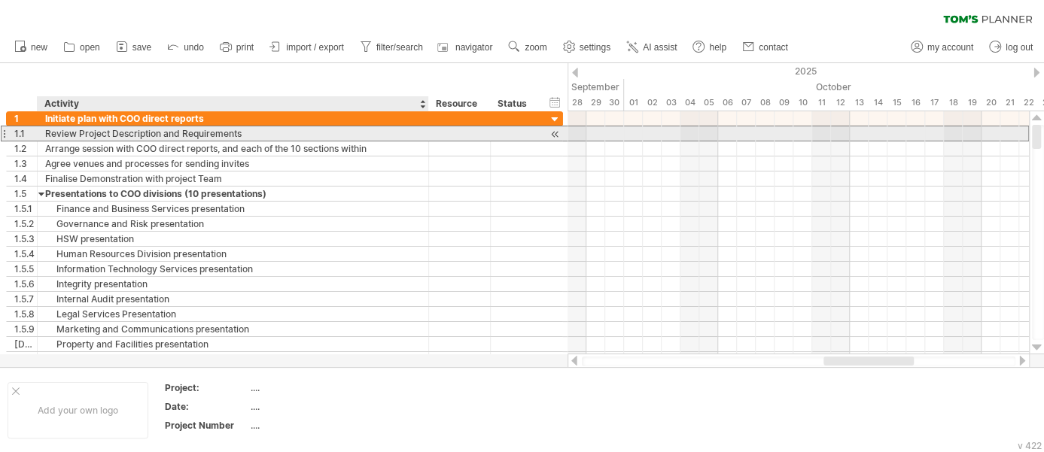
click at [74, 134] on div "Review Project Description and Requirements" at bounding box center [233, 133] width 376 height 14
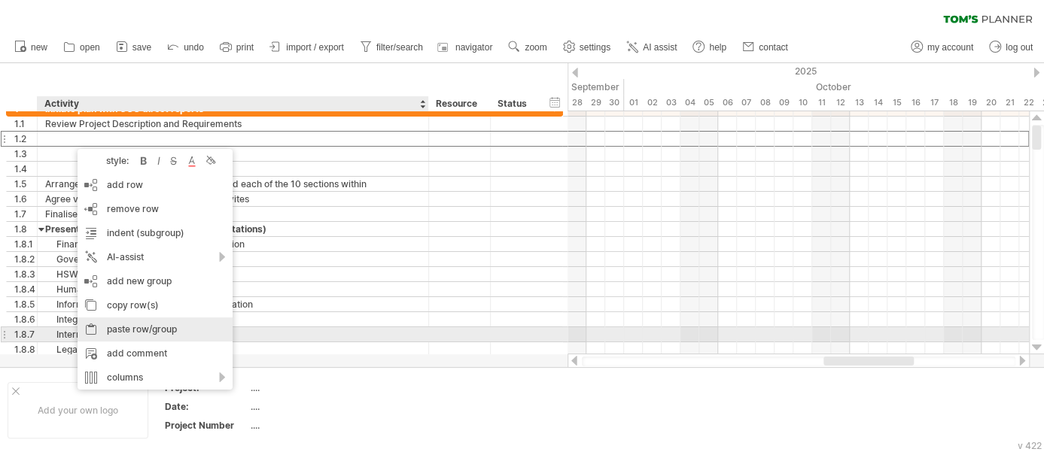
click at [140, 329] on div "paste row/group" at bounding box center [155, 330] width 155 height 24
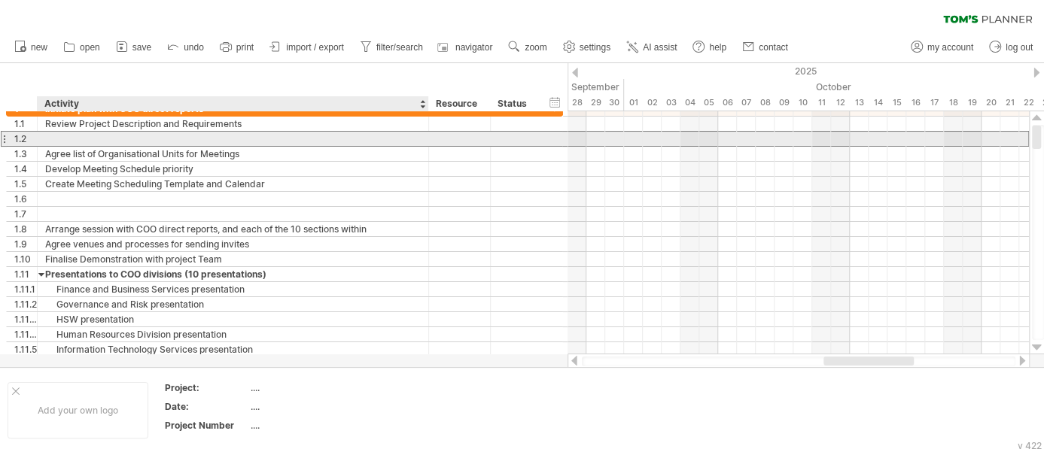
click at [58, 140] on div at bounding box center [233, 139] width 376 height 14
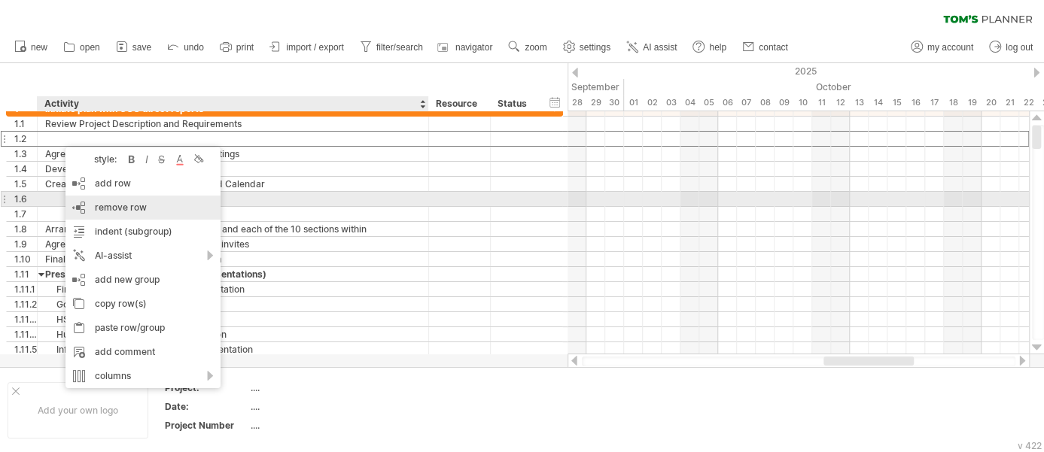
click at [113, 205] on span "remove row" at bounding box center [121, 207] width 52 height 11
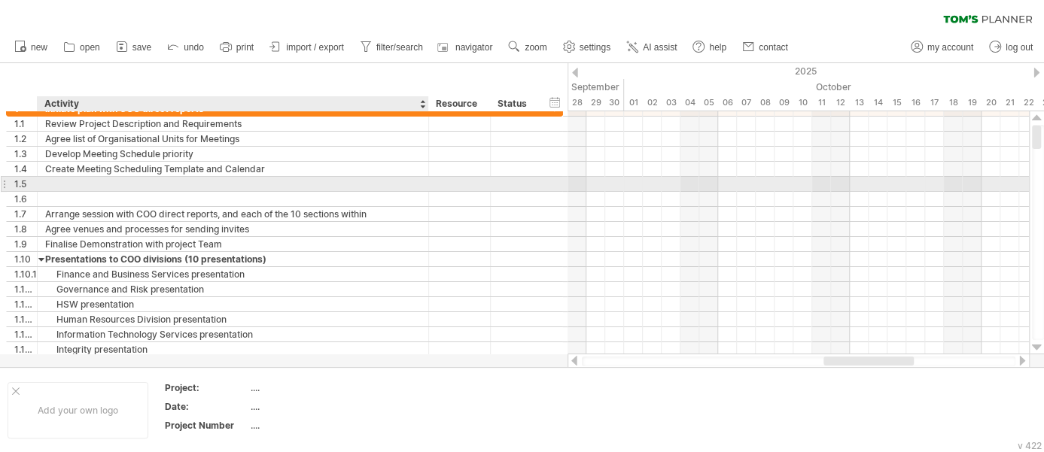
click at [85, 186] on div at bounding box center [233, 184] width 376 height 14
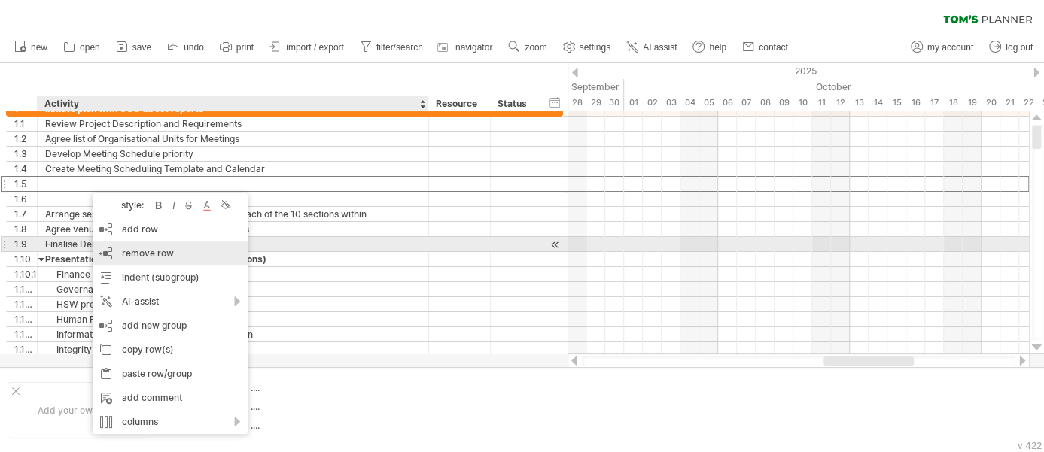
click at [142, 250] on span "remove row" at bounding box center [148, 253] width 52 height 11
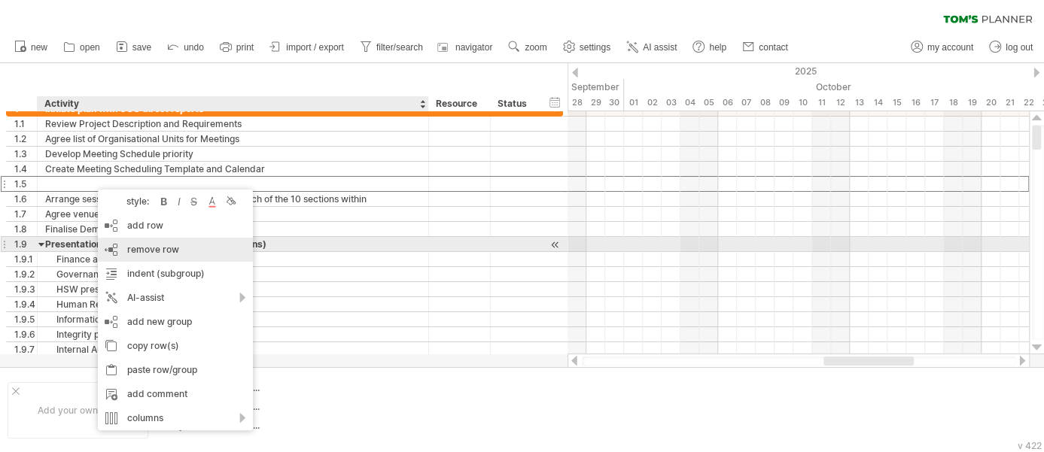
click at [148, 248] on span "remove row" at bounding box center [153, 249] width 52 height 11
